Goal: Information Seeking & Learning: Learn about a topic

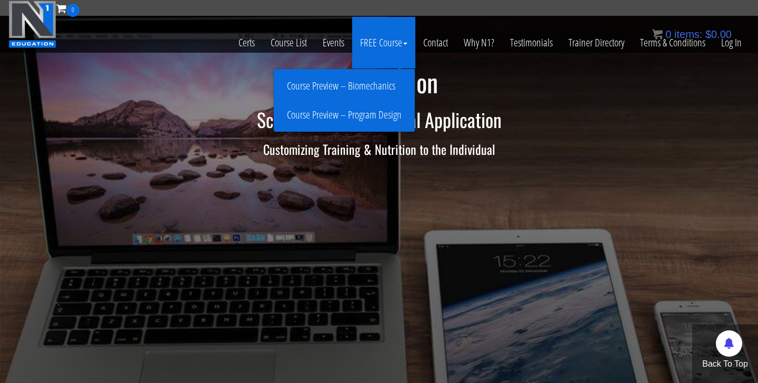
click at [368, 83] on link "Course Preview – Biomechanics" at bounding box center [344, 86] width 136 height 18
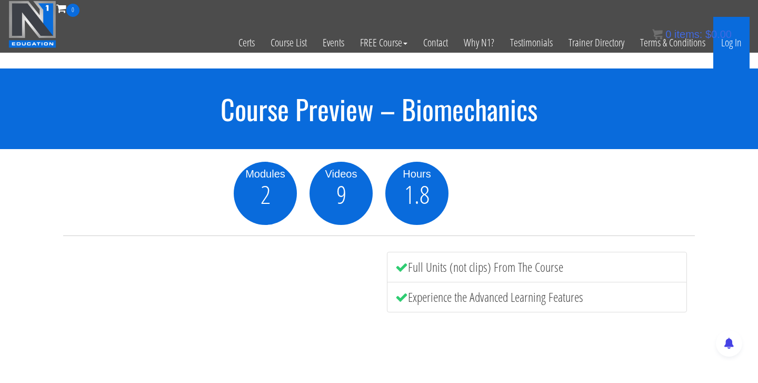
click at [731, 46] on link "Log In" at bounding box center [732, 43] width 36 height 52
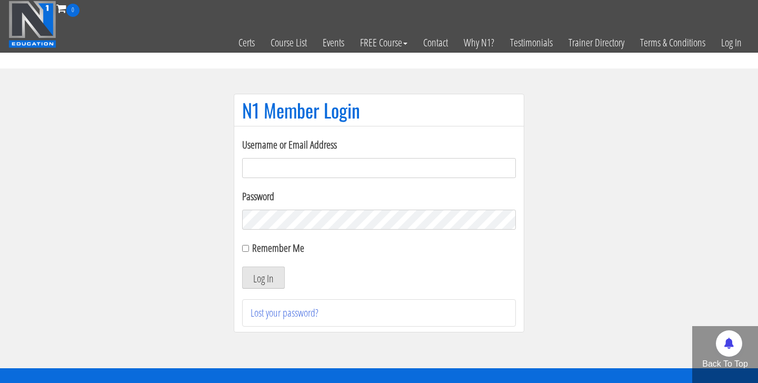
click at [415, 167] on input "Username or Email Address" at bounding box center [379, 168] width 274 height 20
type input "andrewf47@cox.net"
click at [279, 276] on button "Log In" at bounding box center [263, 277] width 43 height 22
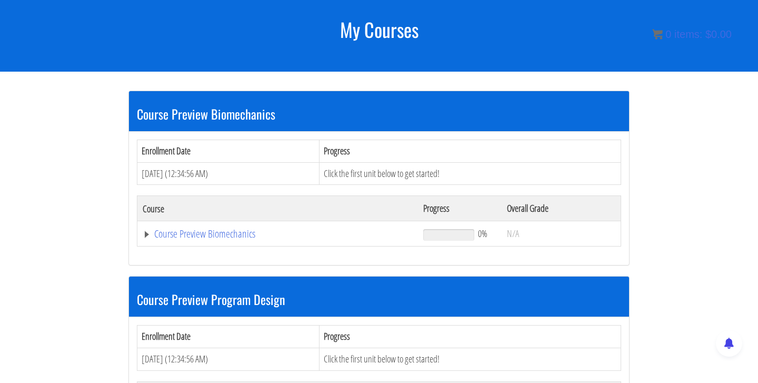
scroll to position [132, 0]
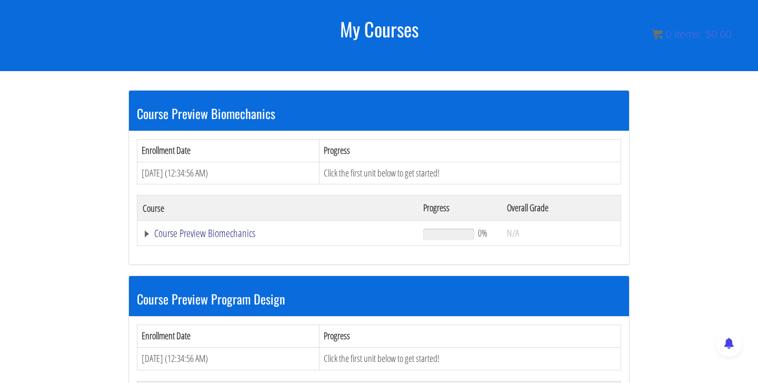
click at [228, 232] on link "Course Preview Biomechanics" at bounding box center [278, 233] width 270 height 11
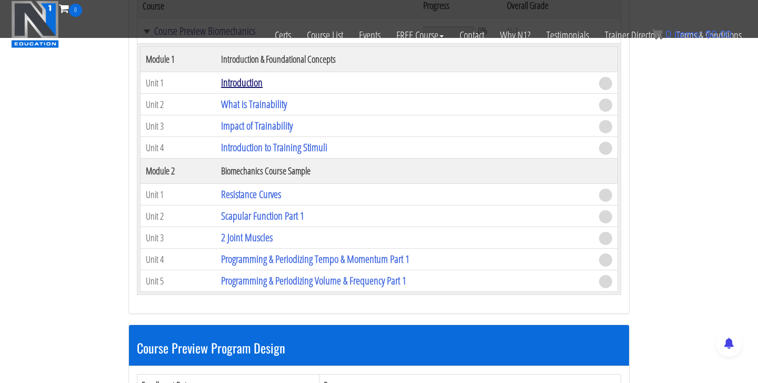
scroll to position [276, 0]
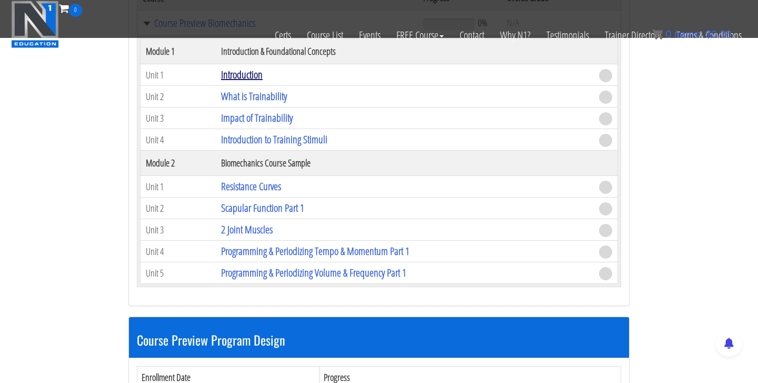
click at [250, 75] on link "Introduction" at bounding box center [242, 74] width 42 height 14
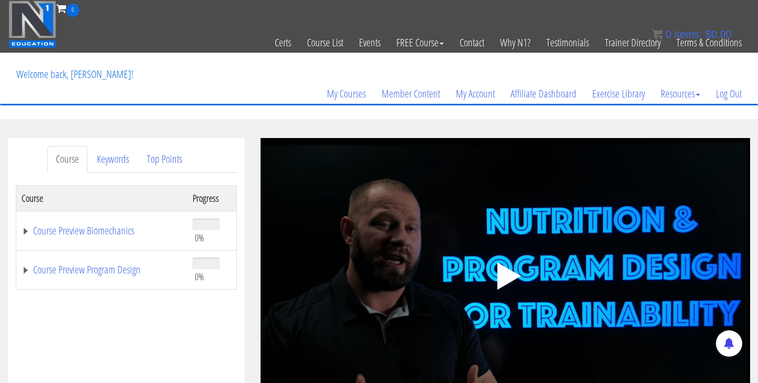
click at [502, 278] on polygon at bounding box center [510, 275] width 24 height 27
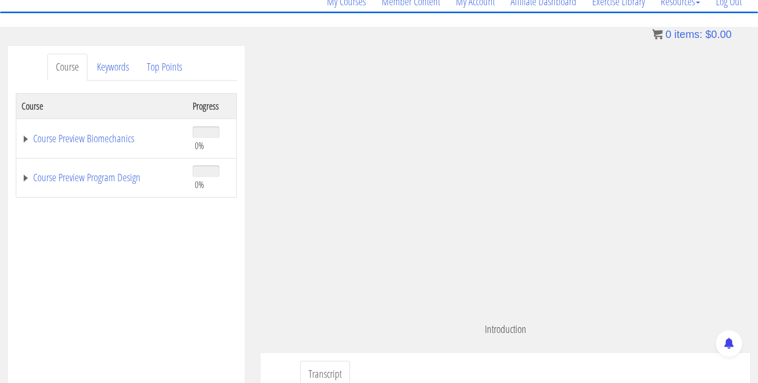
scroll to position [640, 0]
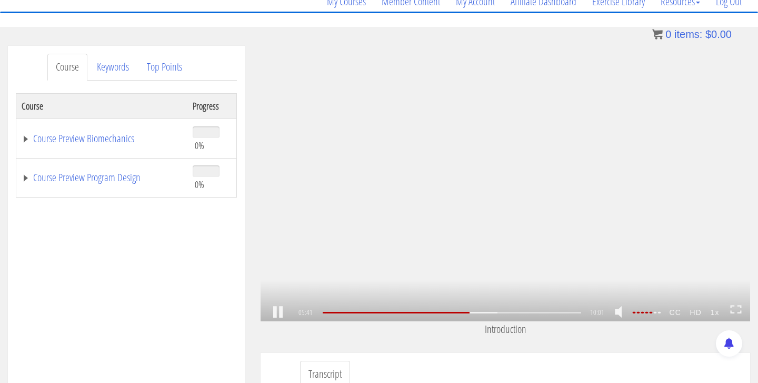
click at [281, 312] on link at bounding box center [278, 312] width 18 height 0
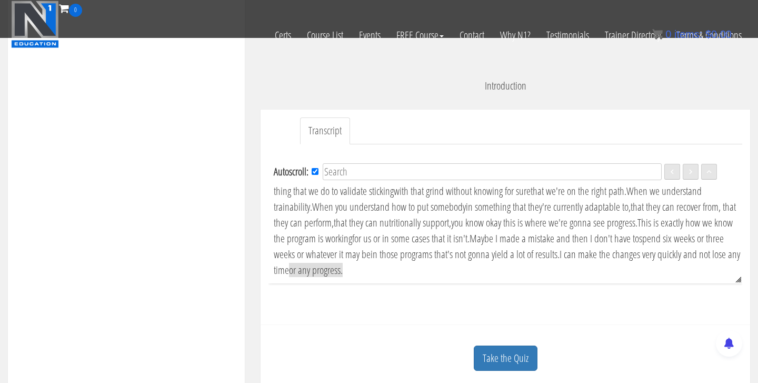
scroll to position [268, 0]
click at [494, 351] on link "Take the Quiz" at bounding box center [506, 360] width 64 height 26
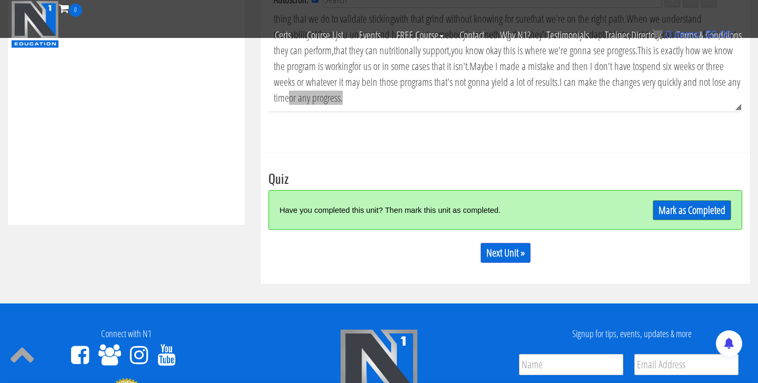
scroll to position [437, 0]
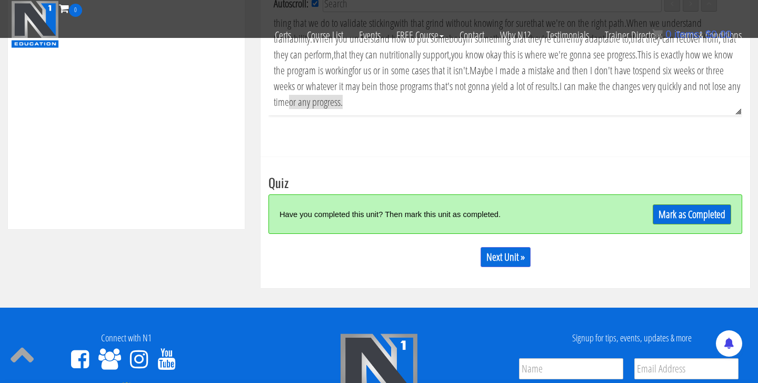
click at [368, 176] on h3 "Quiz" at bounding box center [506, 182] width 474 height 14
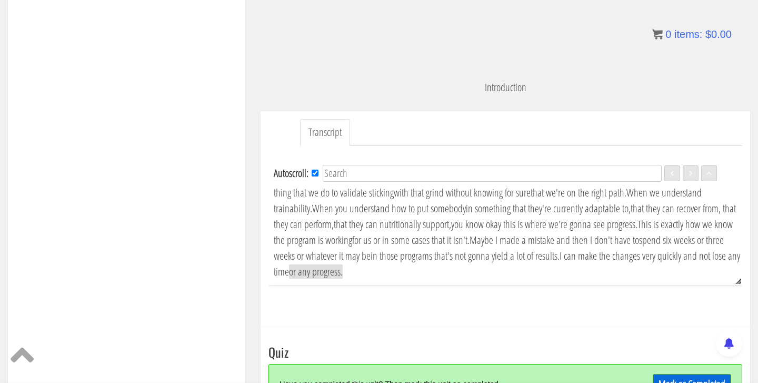
scroll to position [0, 0]
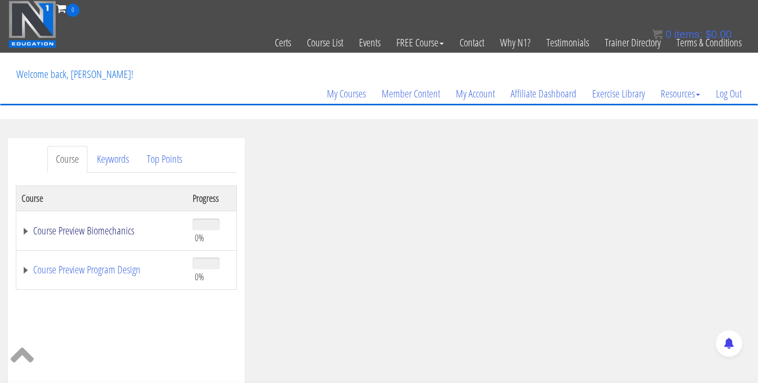
click at [95, 231] on link "Course Preview Biomechanics" at bounding box center [102, 230] width 161 height 11
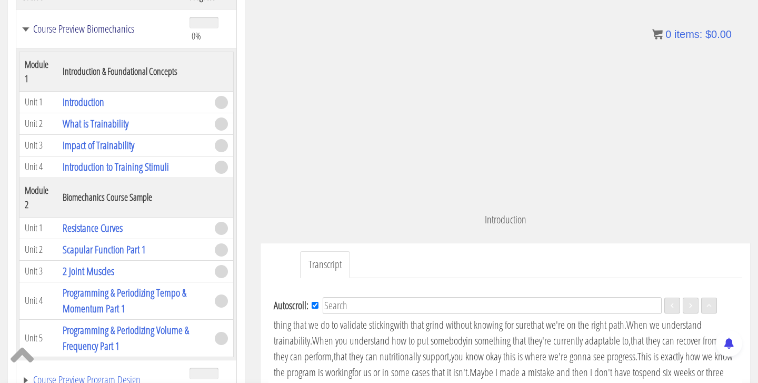
scroll to position [110, 0]
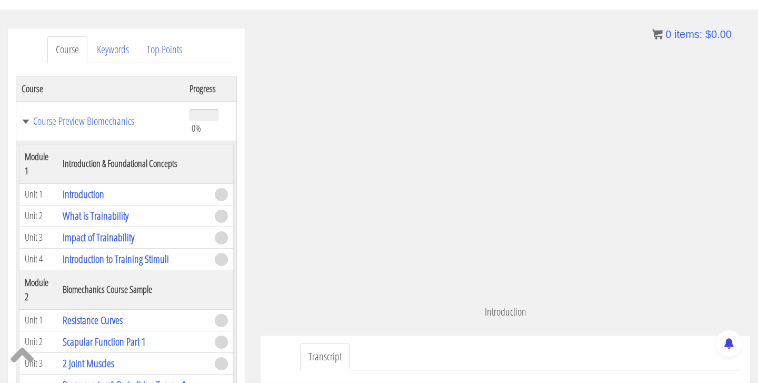
click at [220, 195] on span at bounding box center [221, 194] width 13 height 13
click at [221, 195] on span at bounding box center [221, 194] width 13 height 13
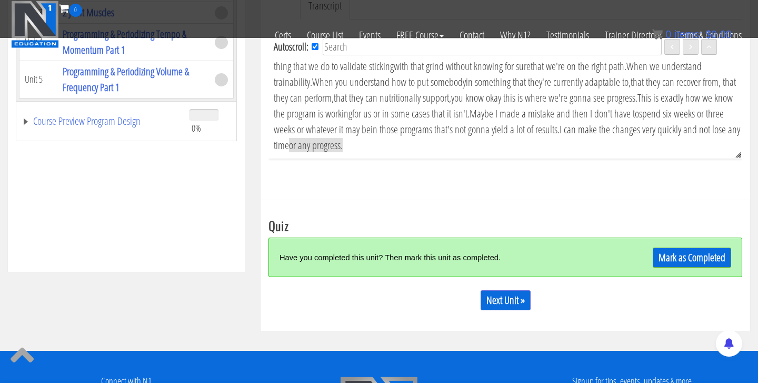
scroll to position [405, 0]
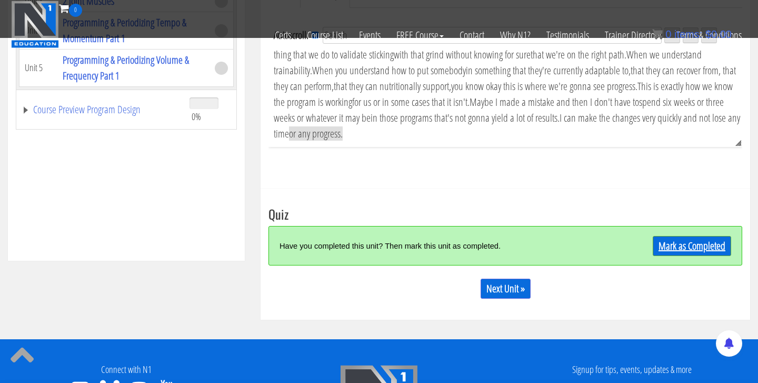
click at [669, 245] on link "Mark as Completed" at bounding box center [692, 246] width 78 height 20
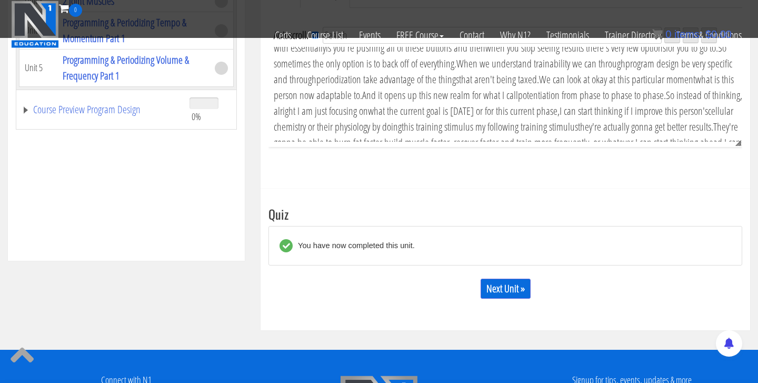
scroll to position [762, 0]
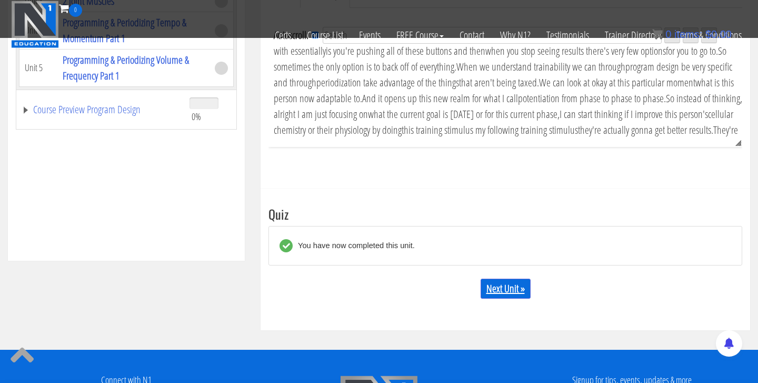
click at [504, 290] on link "Next Unit »" at bounding box center [506, 289] width 50 height 20
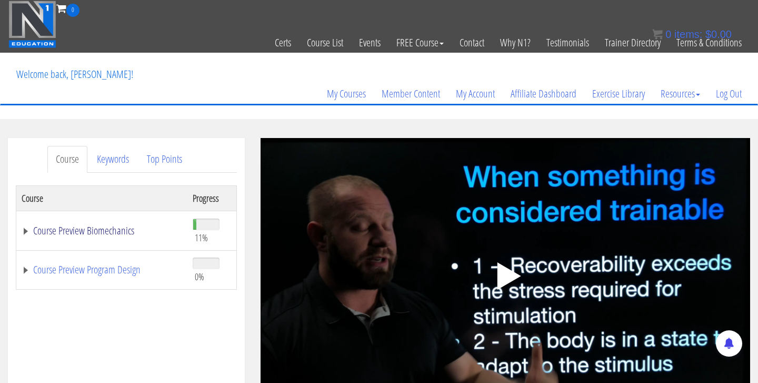
click at [26, 231] on link "Course Preview Biomechanics" at bounding box center [102, 230] width 161 height 11
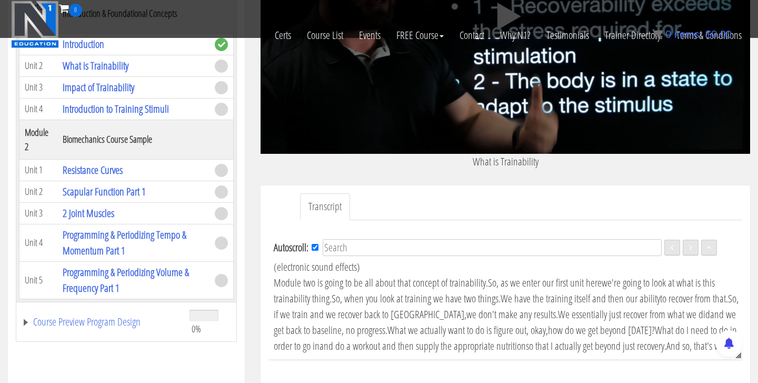
scroll to position [191, 0]
